Goal: Transaction & Acquisition: Subscribe to service/newsletter

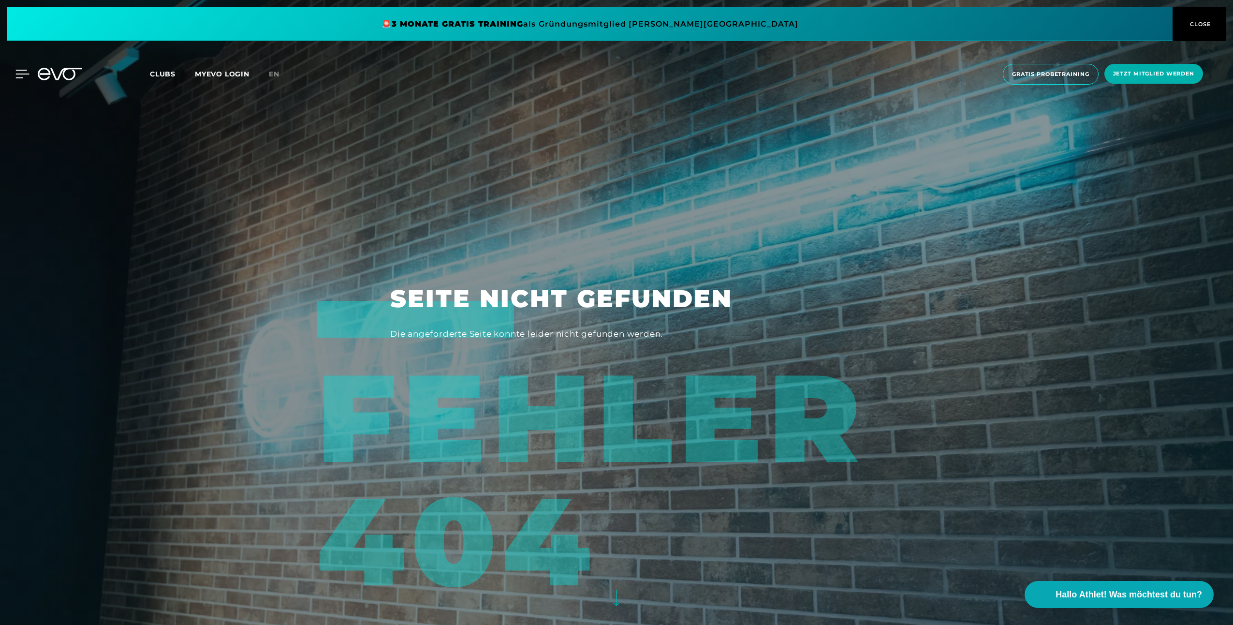
click at [17, 70] on icon at bounding box center [23, 74] width 14 height 8
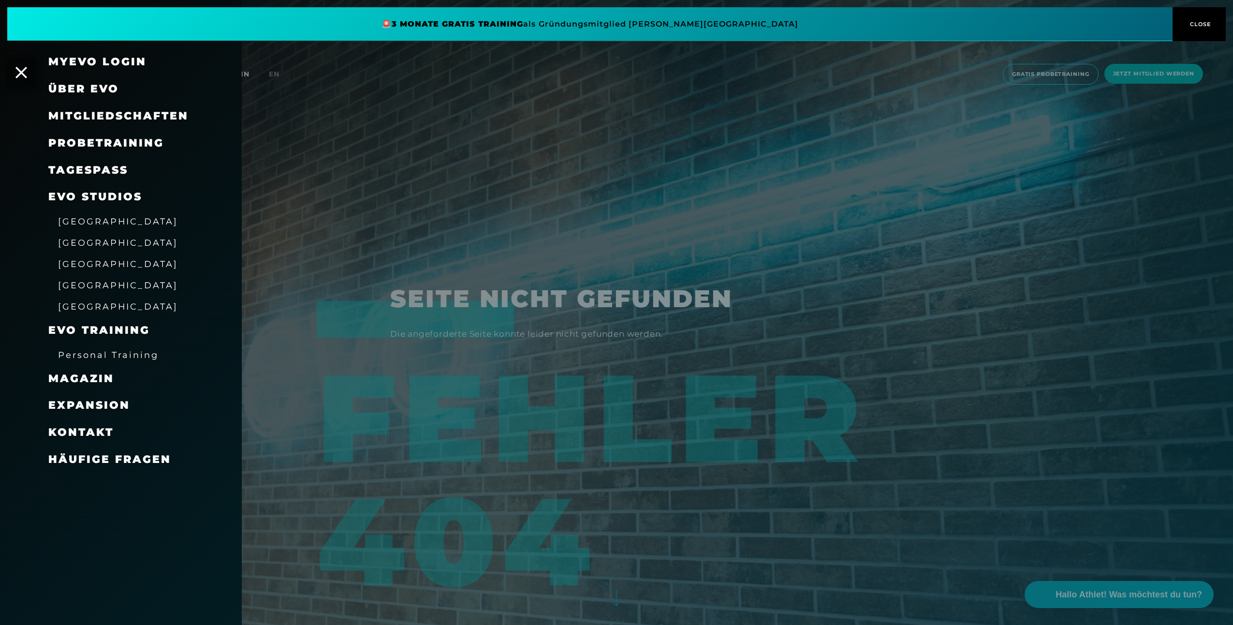
click at [137, 115] on span "Mitgliedschaften" at bounding box center [118, 115] width 140 height 13
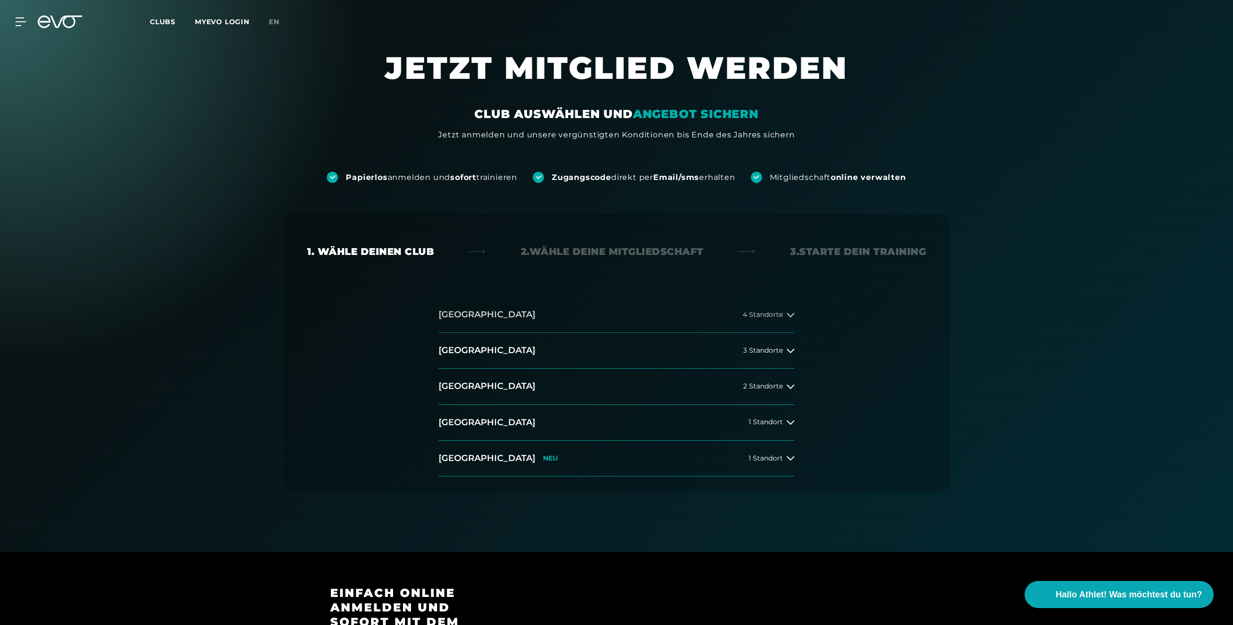
click at [777, 313] on span "4 Standorte" at bounding box center [762, 314] width 40 height 7
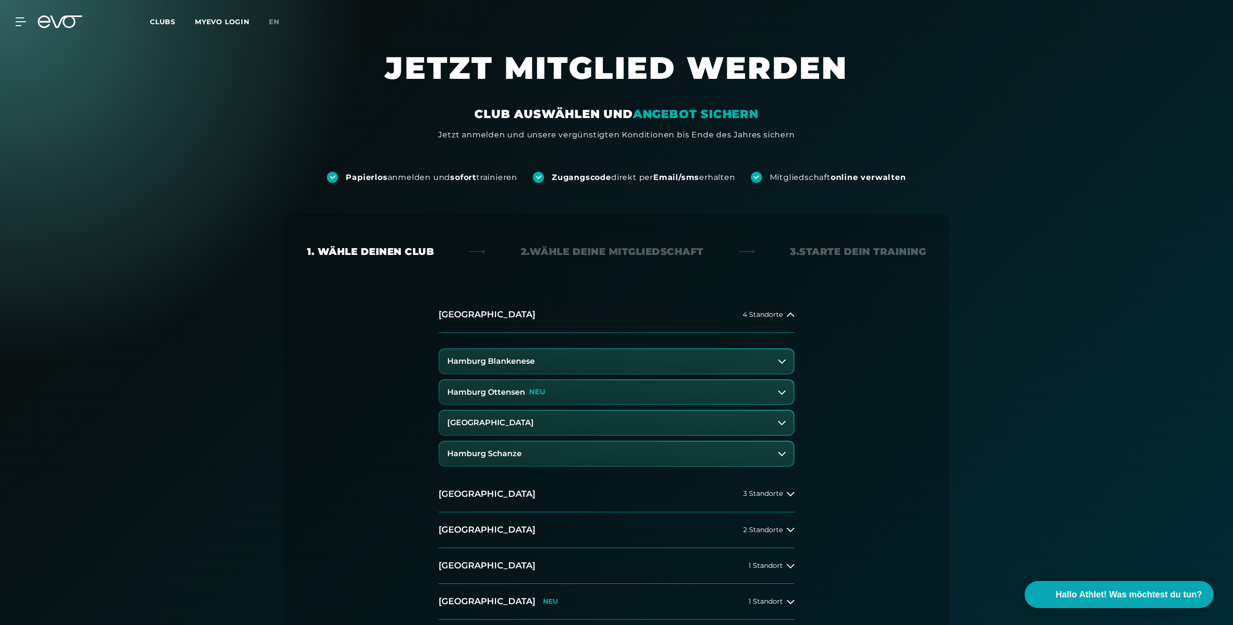
click at [592, 394] on button "Hamburg Ottensen NEU" at bounding box center [616, 392] width 354 height 24
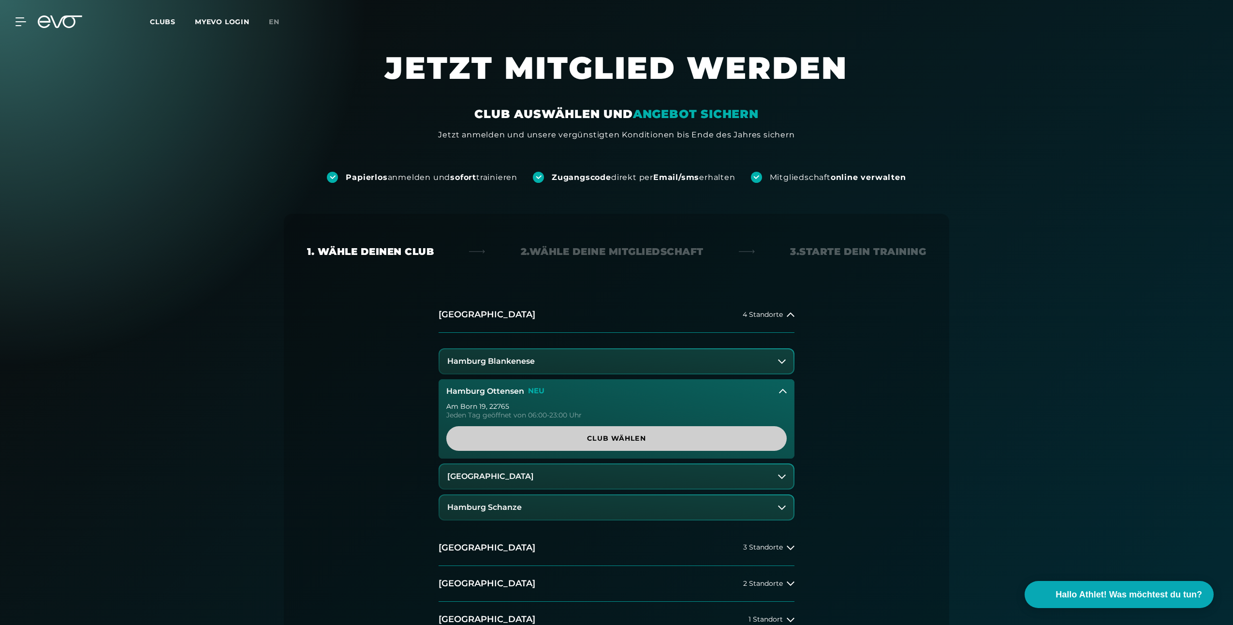
click at [629, 437] on span "Club wählen" at bounding box center [616, 438] width 294 height 10
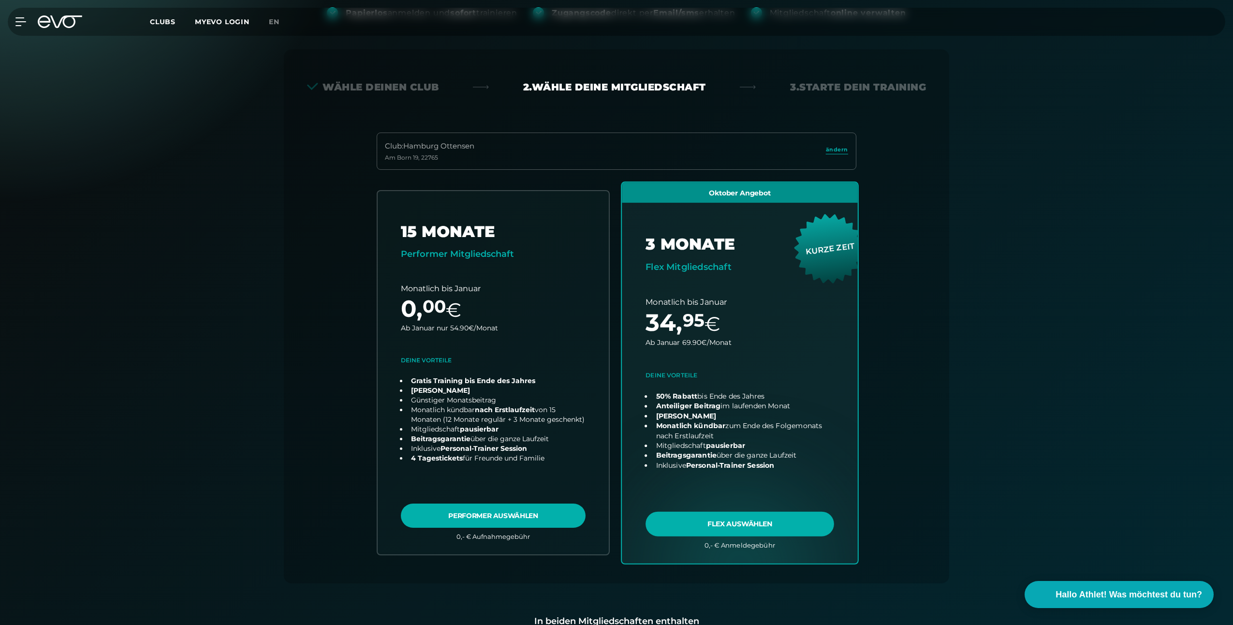
scroll to position [214, 0]
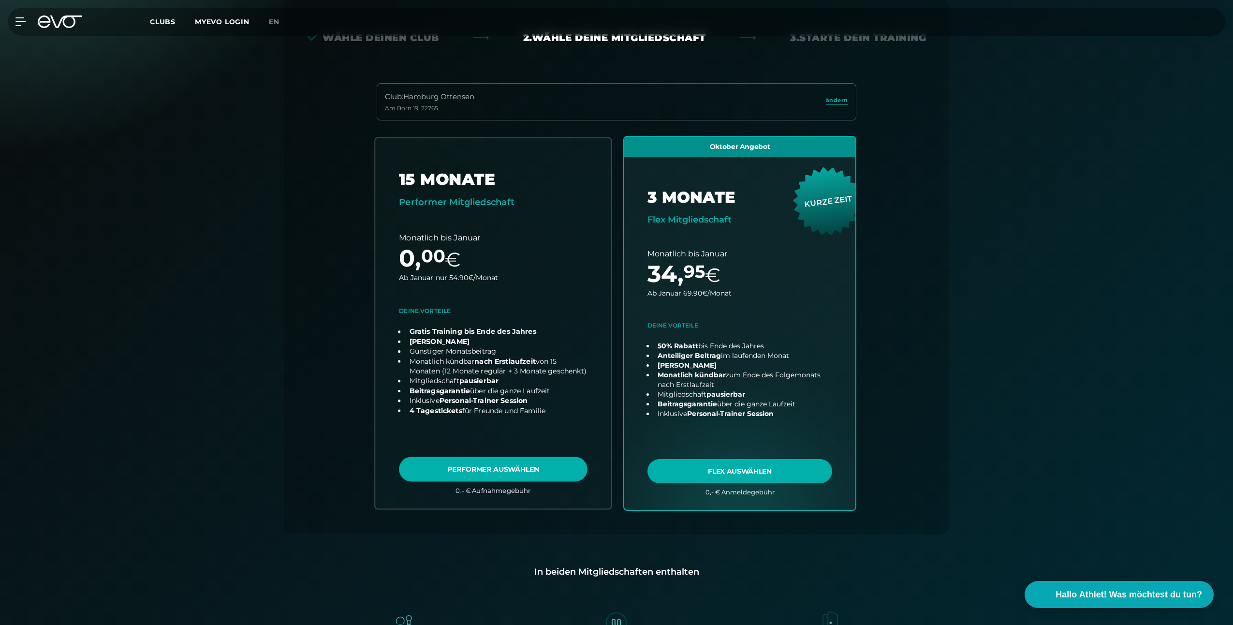
click at [438, 292] on link "choose plan" at bounding box center [493, 323] width 236 height 370
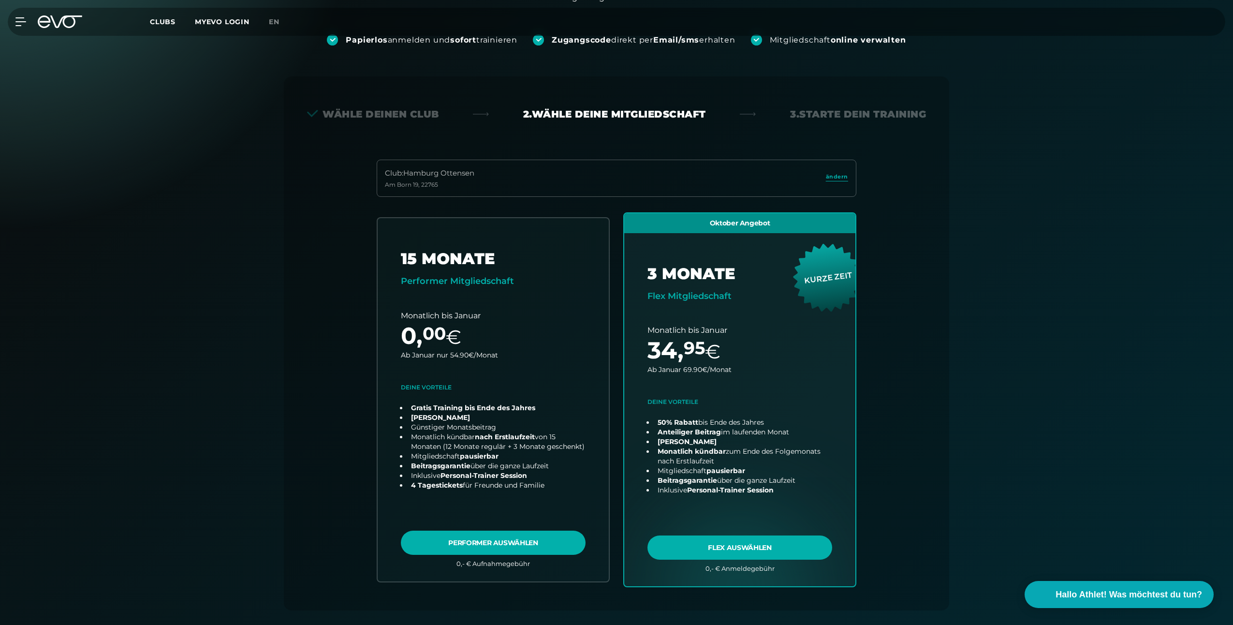
scroll to position [0, 0]
